Goal: Answer question/provide support: Share knowledge or assist other users

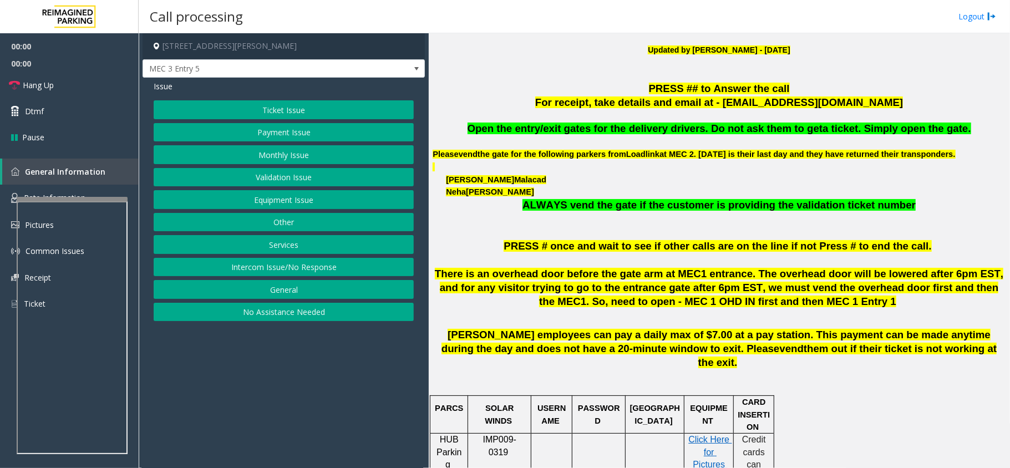
scroll to position [369, 0]
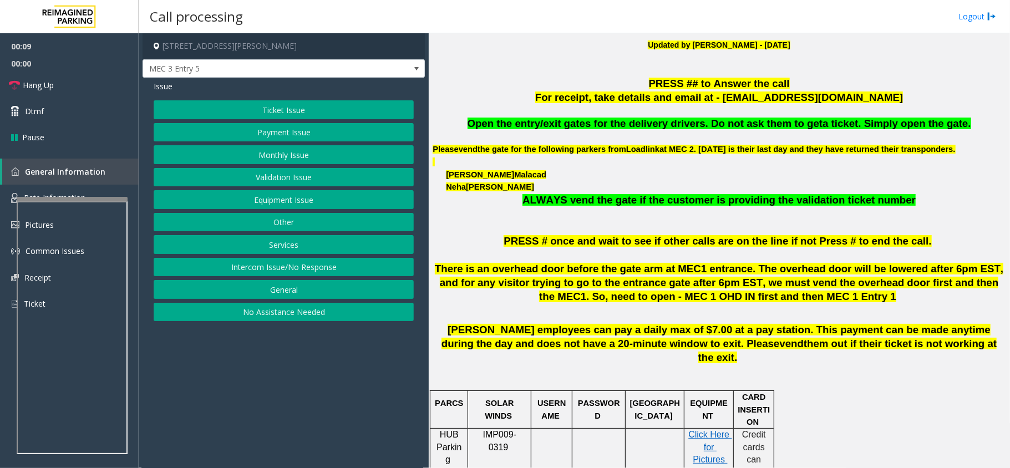
click at [331, 200] on button "Equipment Issue" at bounding box center [284, 199] width 260 height 19
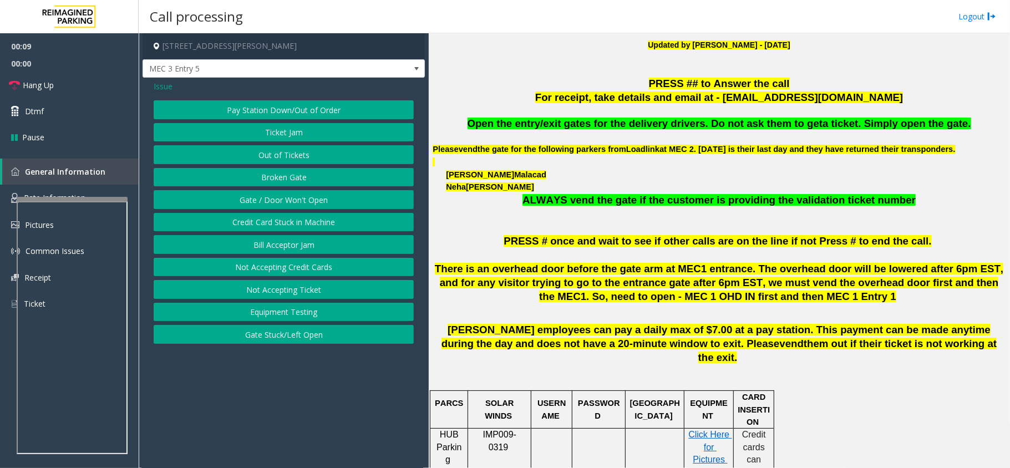
click at [331, 200] on button "Gate / Door Won't Open" at bounding box center [284, 199] width 260 height 19
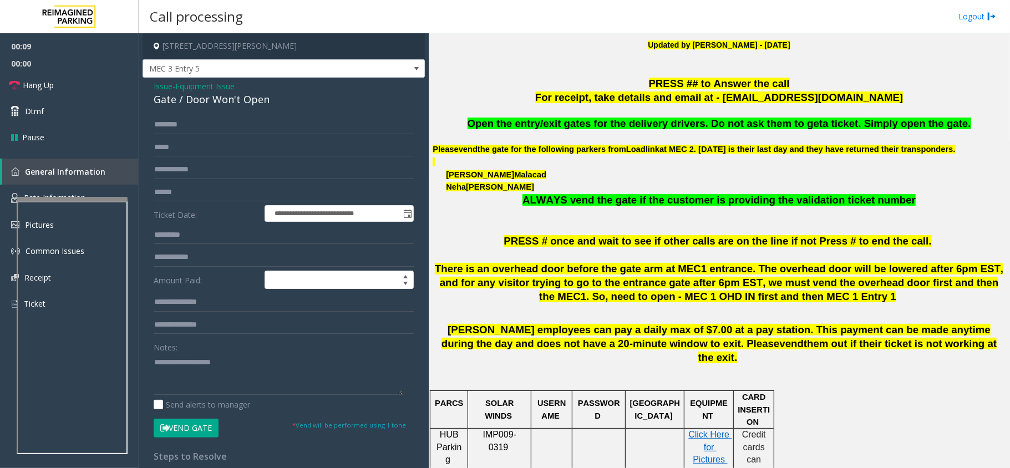
click at [606, 114] on p at bounding box center [719, 111] width 573 height 12
click at [607, 133] on p at bounding box center [719, 137] width 573 height 12
click at [608, 124] on span "Open the entry/exit gates for the delivery drivers. Do not ask them to get" at bounding box center [646, 124] width 356 height 12
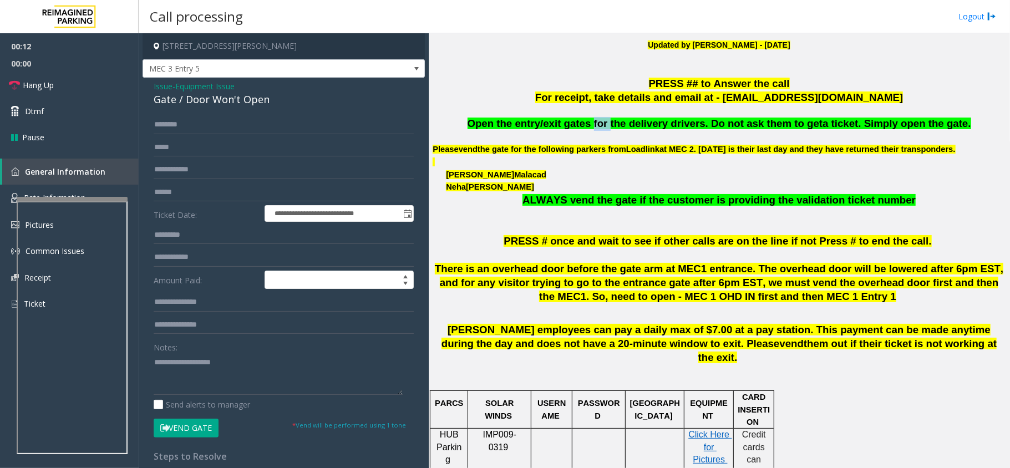
click at [608, 124] on span "Open the entry/exit gates for the delivery drivers. Do not ask them to get" at bounding box center [646, 124] width 356 height 12
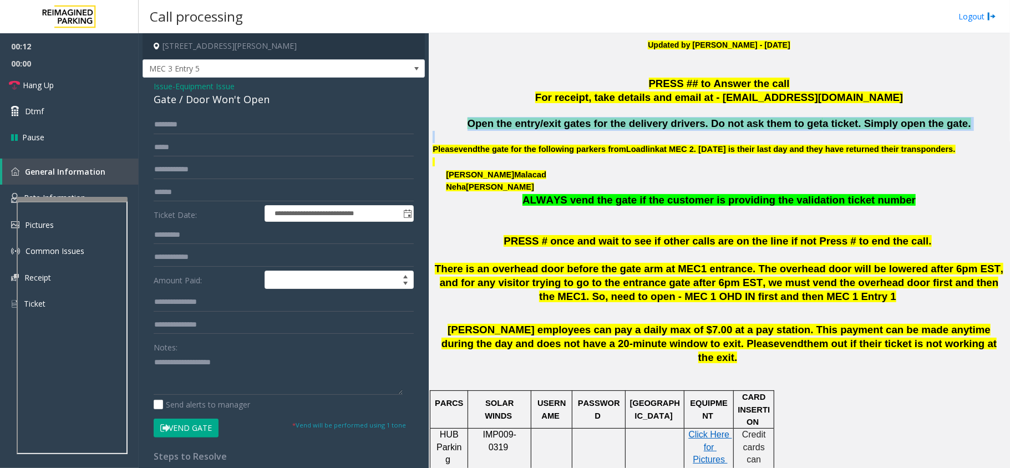
click at [608, 124] on span "Open the entry/exit gates for the delivery drivers. Do not ask them to get" at bounding box center [646, 124] width 356 height 12
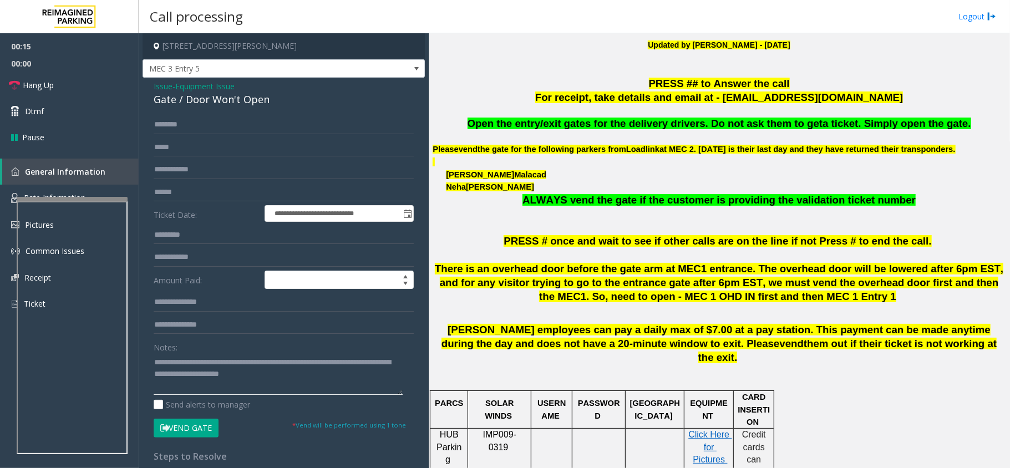
type textarea "**********"
click at [173, 88] on span "- Equipment Issue" at bounding box center [204, 86] width 62 height 11
click at [162, 88] on span "Issue" at bounding box center [163, 86] width 19 height 12
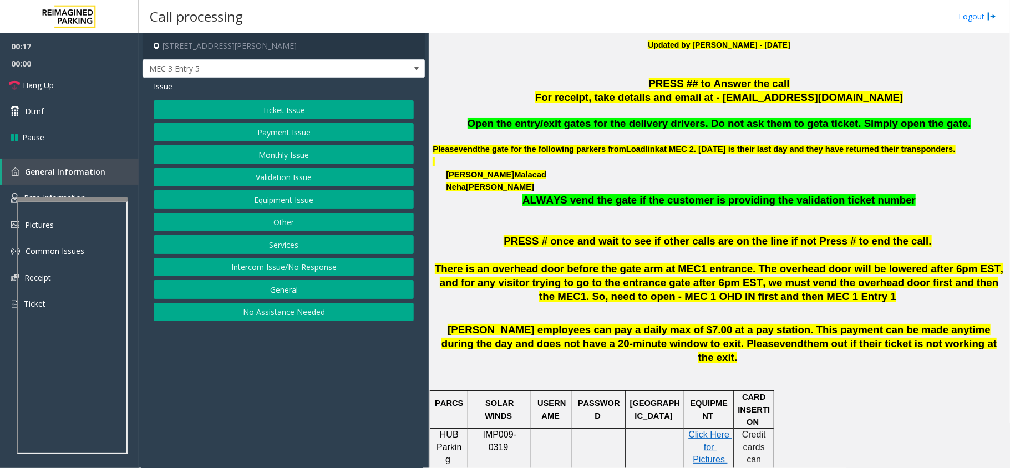
click at [257, 251] on button "Services" at bounding box center [284, 244] width 260 height 19
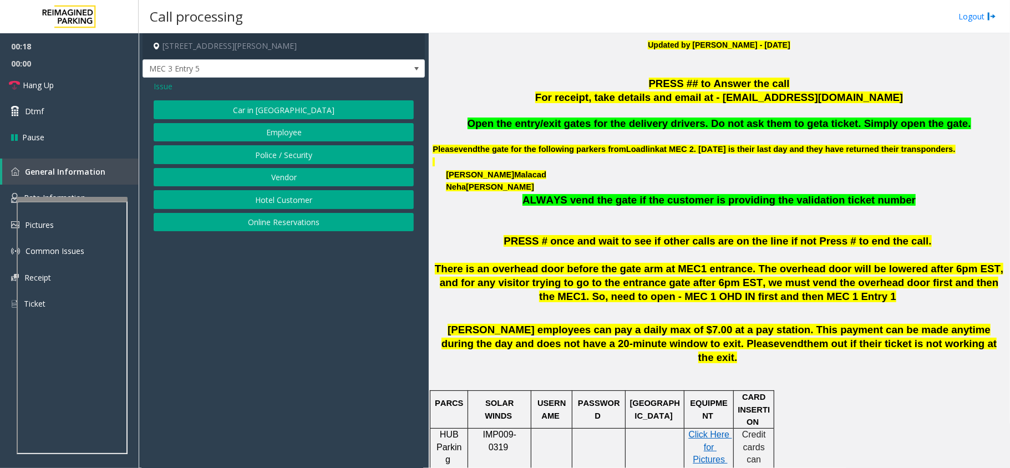
click at [285, 180] on button "Vendor" at bounding box center [284, 177] width 260 height 19
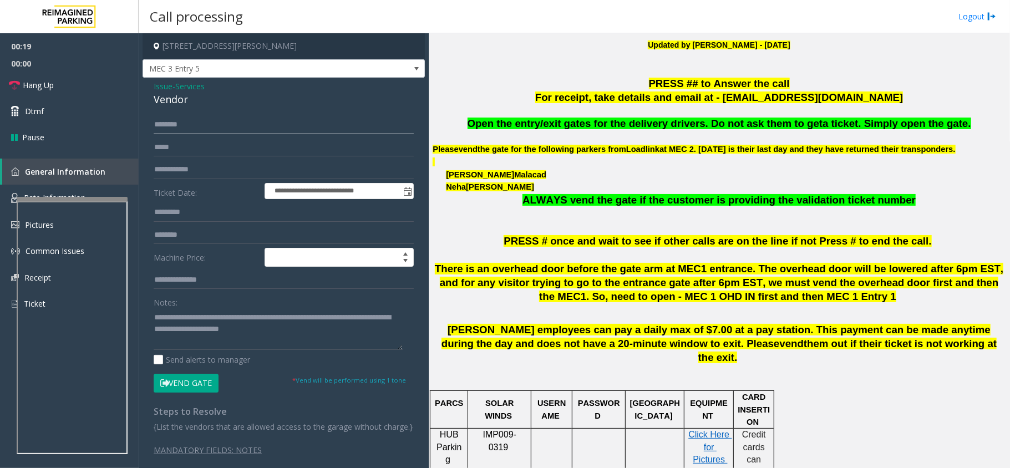
click at [230, 120] on input "text" at bounding box center [284, 124] width 260 height 19
click at [211, 387] on button "Vend Gate" at bounding box center [186, 383] width 65 height 19
click at [313, 338] on textarea at bounding box center [278, 329] width 249 height 42
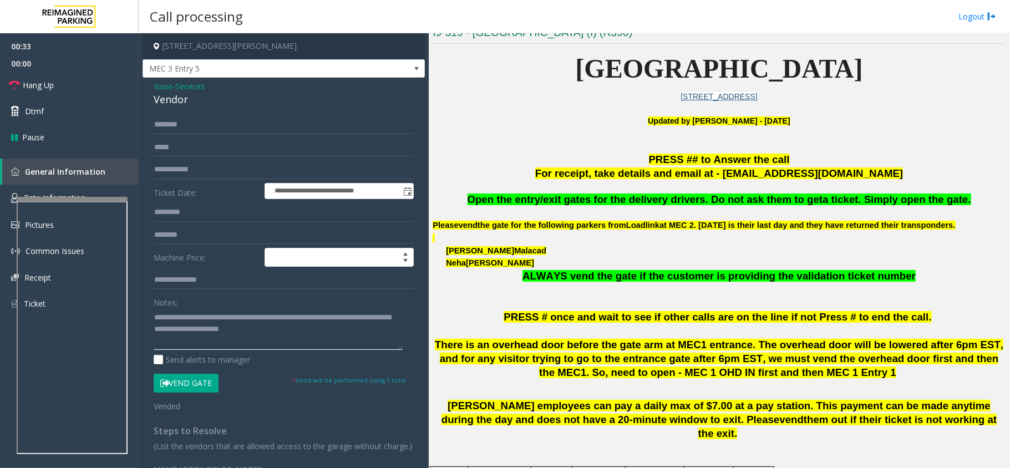
scroll to position [296, 0]
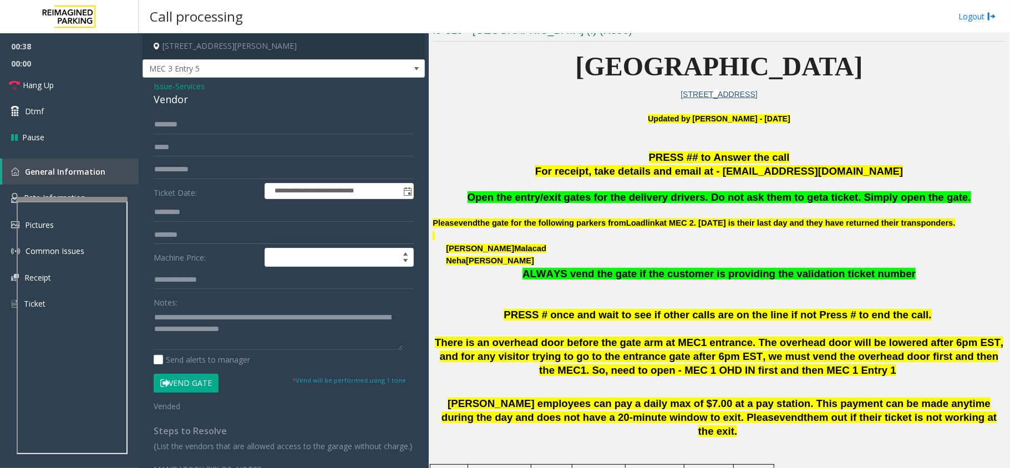
click at [202, 382] on button "Vend Gate" at bounding box center [186, 383] width 65 height 19
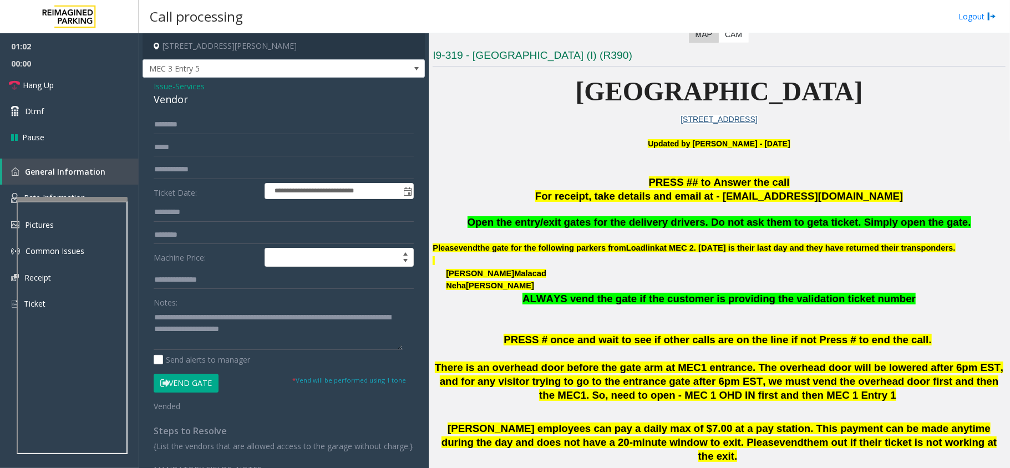
scroll to position [185, 0]
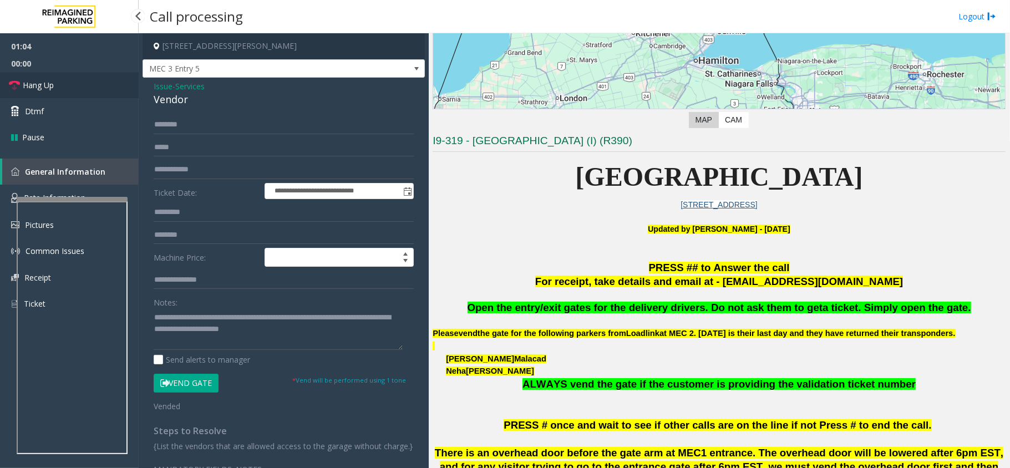
click at [65, 87] on link "Hang Up" at bounding box center [69, 85] width 139 height 26
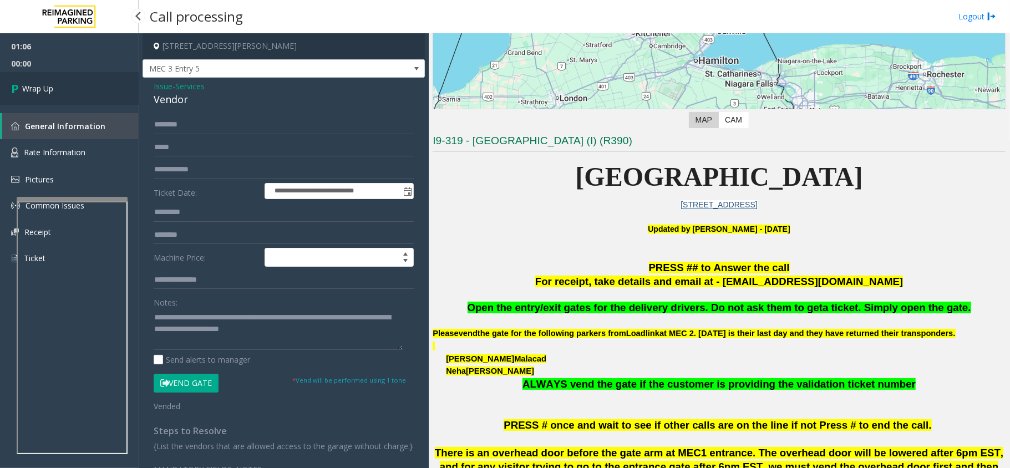
click at [65, 87] on link "Wrap Up" at bounding box center [69, 88] width 139 height 33
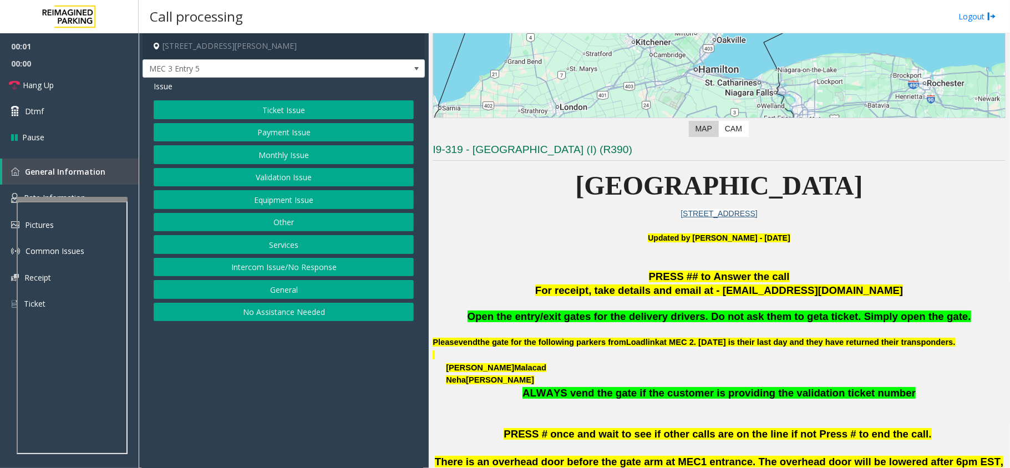
scroll to position [222, 0]
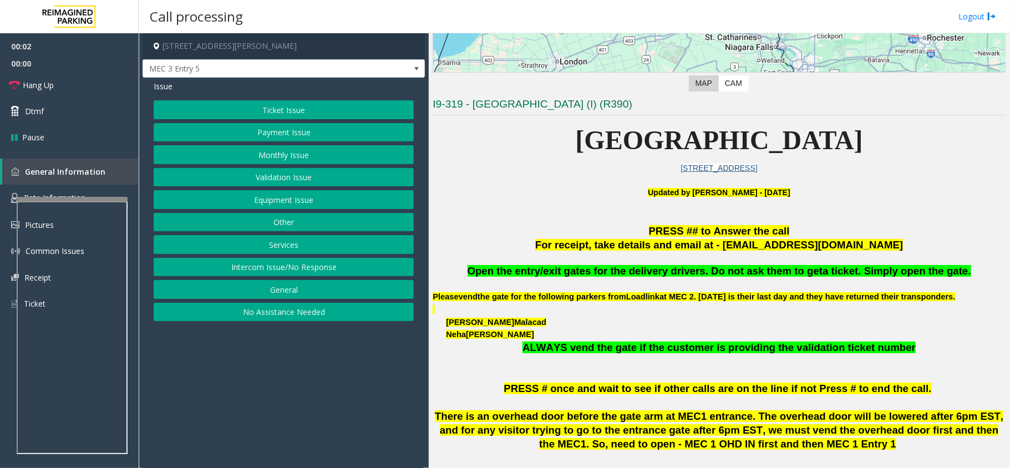
click at [636, 266] on span "Open the entry/exit gates for the delivery drivers. Do not ask them to get" at bounding box center [646, 271] width 356 height 12
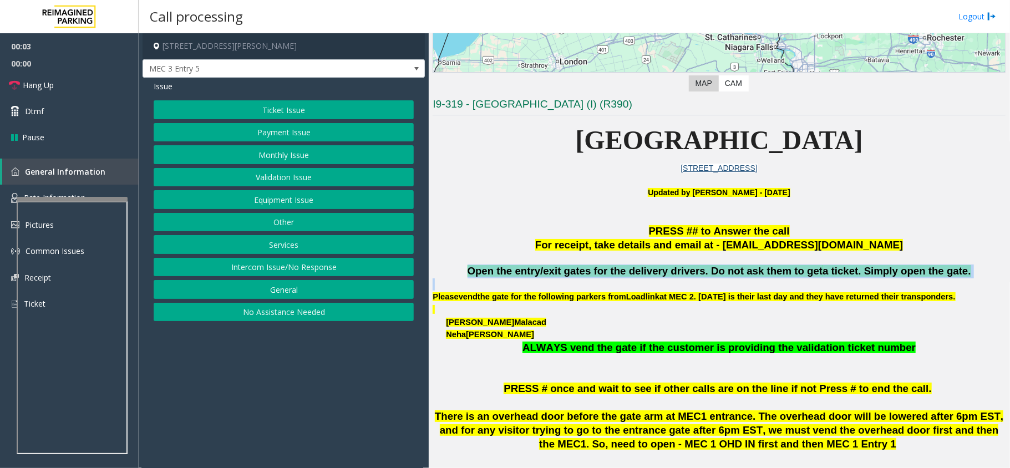
click at [636, 266] on span "Open the entry/exit gates for the delivery drivers. Do not ask them to get" at bounding box center [646, 271] width 356 height 12
click at [301, 200] on button "Equipment Issue" at bounding box center [284, 199] width 260 height 19
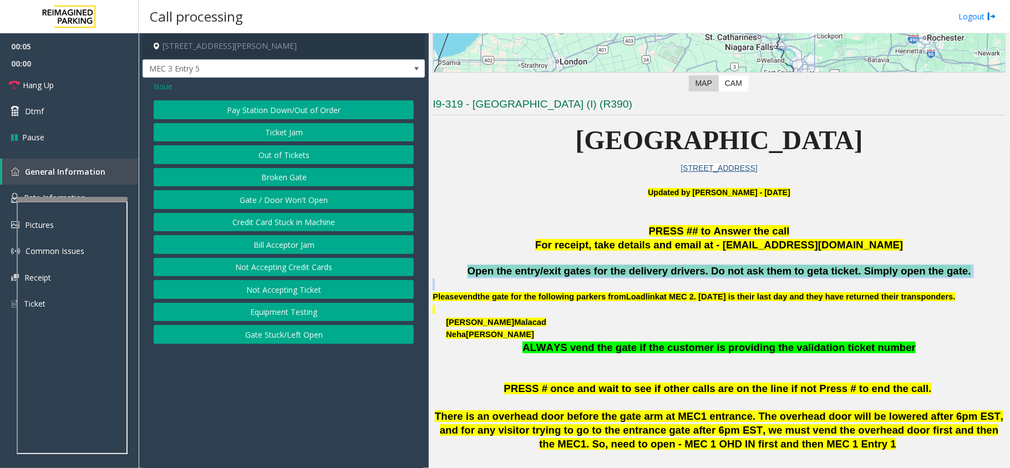
click at [301, 200] on button "Gate / Door Won't Open" at bounding box center [284, 199] width 260 height 19
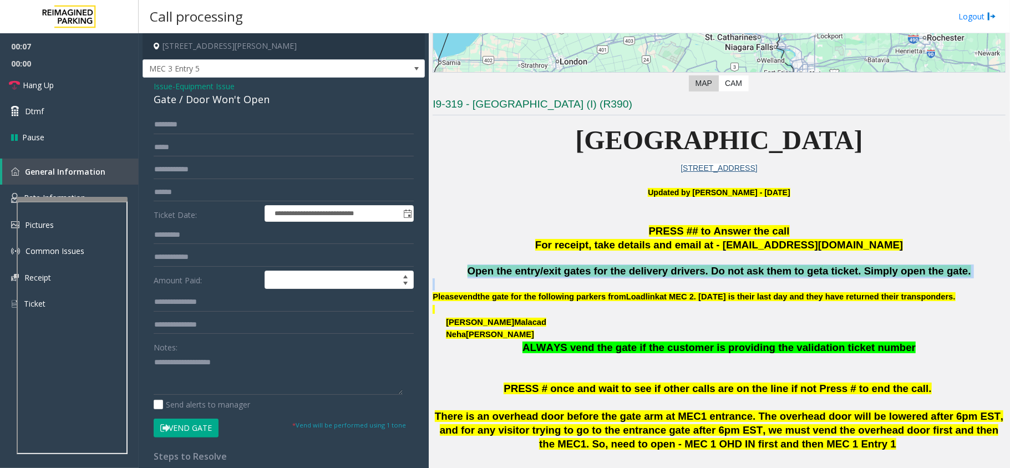
click at [182, 426] on button "Vend Gate" at bounding box center [186, 428] width 65 height 19
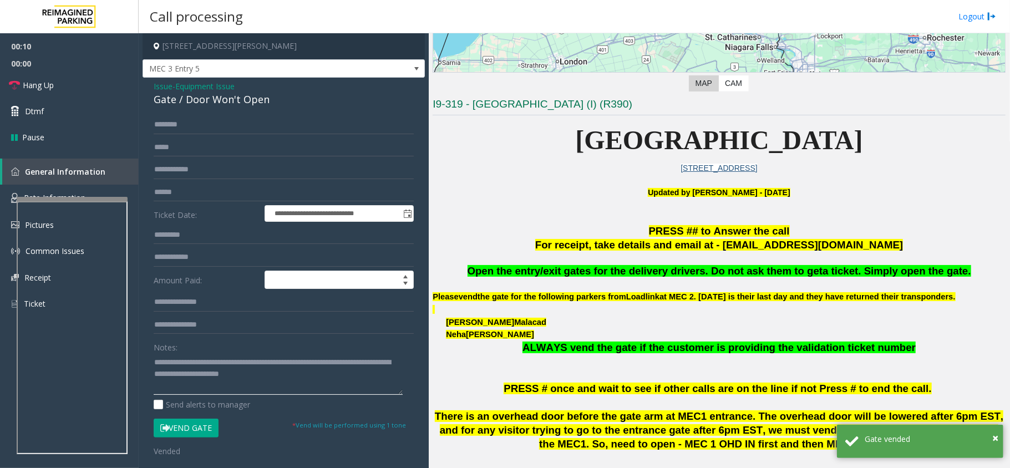
type textarea "**********"
click at [580, 298] on span "the gate for the following parkers from" at bounding box center [552, 296] width 149 height 9
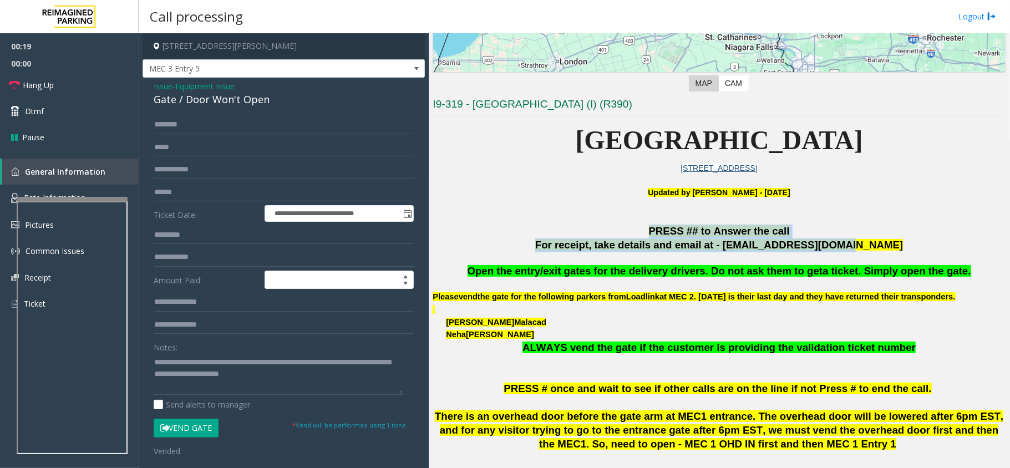
drag, startPoint x: 559, startPoint y: 233, endPoint x: 870, endPoint y: 249, distance: 311.6
click at [870, 249] on div "PRESS ## to Answer the call For receipt, take details and email at - [EMAIL_ADD…" at bounding box center [719, 239] width 573 height 28
click at [205, 429] on button "Vend Gate" at bounding box center [186, 428] width 65 height 19
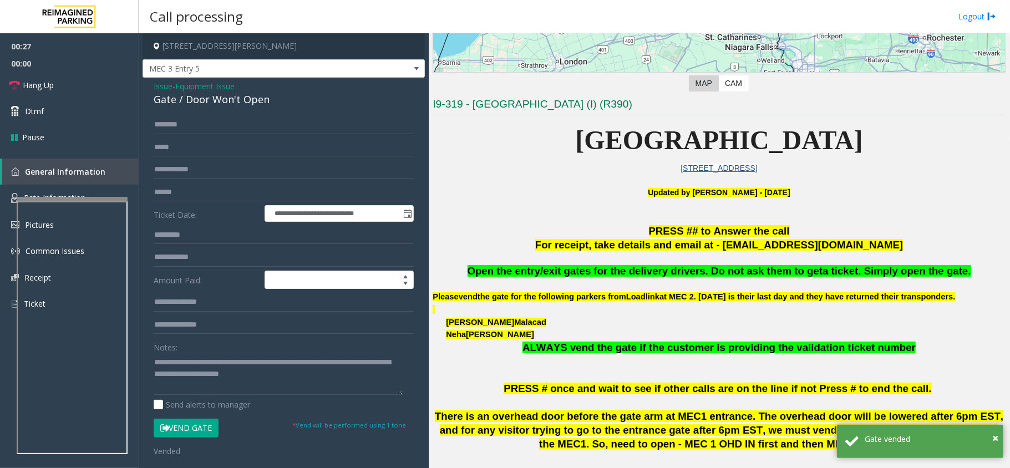
click at [605, 298] on span "the gate for the following parkers from" at bounding box center [552, 296] width 149 height 9
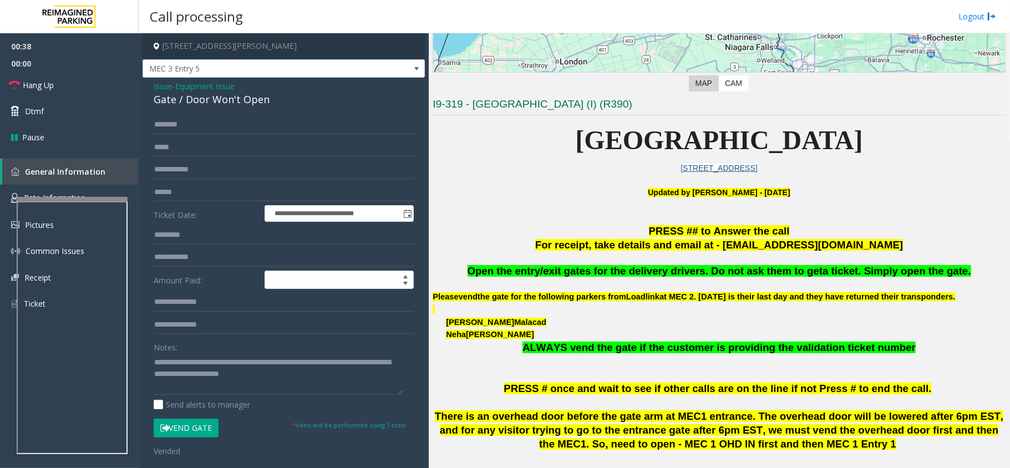
drag, startPoint x: 549, startPoint y: 135, endPoint x: 880, endPoint y: 158, distance: 331.4
click at [880, 158] on p "[GEOGRAPHIC_DATA]" at bounding box center [719, 140] width 573 height 43
drag, startPoint x: 467, startPoint y: 272, endPoint x: 954, endPoint y: 267, distance: 487.0
click at [954, 267] on p "Open the entry/exit gates for the delivery drivers. Do not ask them to get a ti…" at bounding box center [719, 272] width 573 height 14
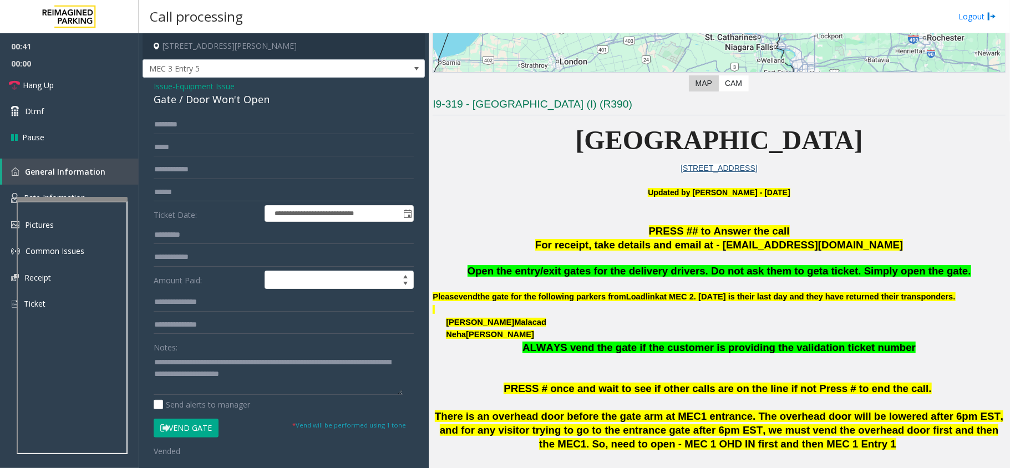
click at [954, 267] on p "Open the entry/exit gates for the delivery drivers. Do not ask them to get a ti…" at bounding box center [719, 272] width 573 height 14
click at [36, 85] on span "Hang Up" at bounding box center [38, 85] width 31 height 12
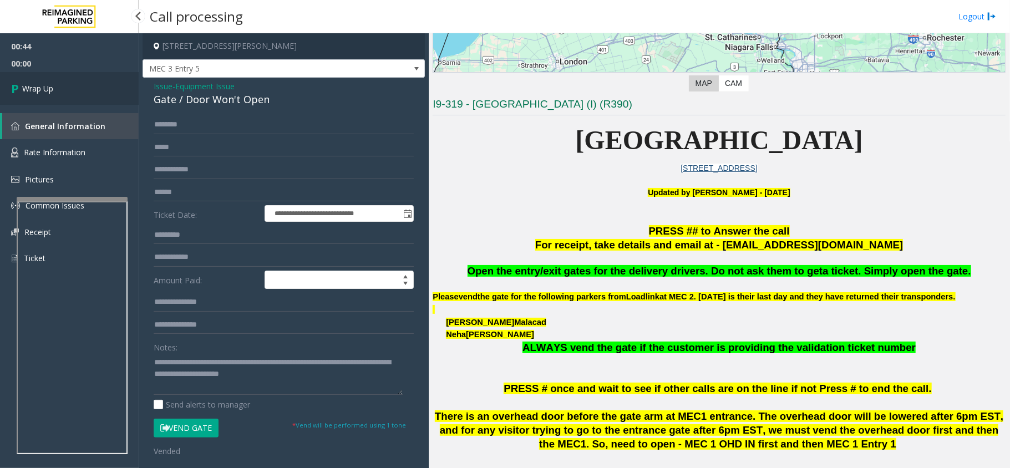
click at [36, 85] on span "Wrap Up" at bounding box center [37, 89] width 31 height 12
